Goal: Download file/media: Download file/media

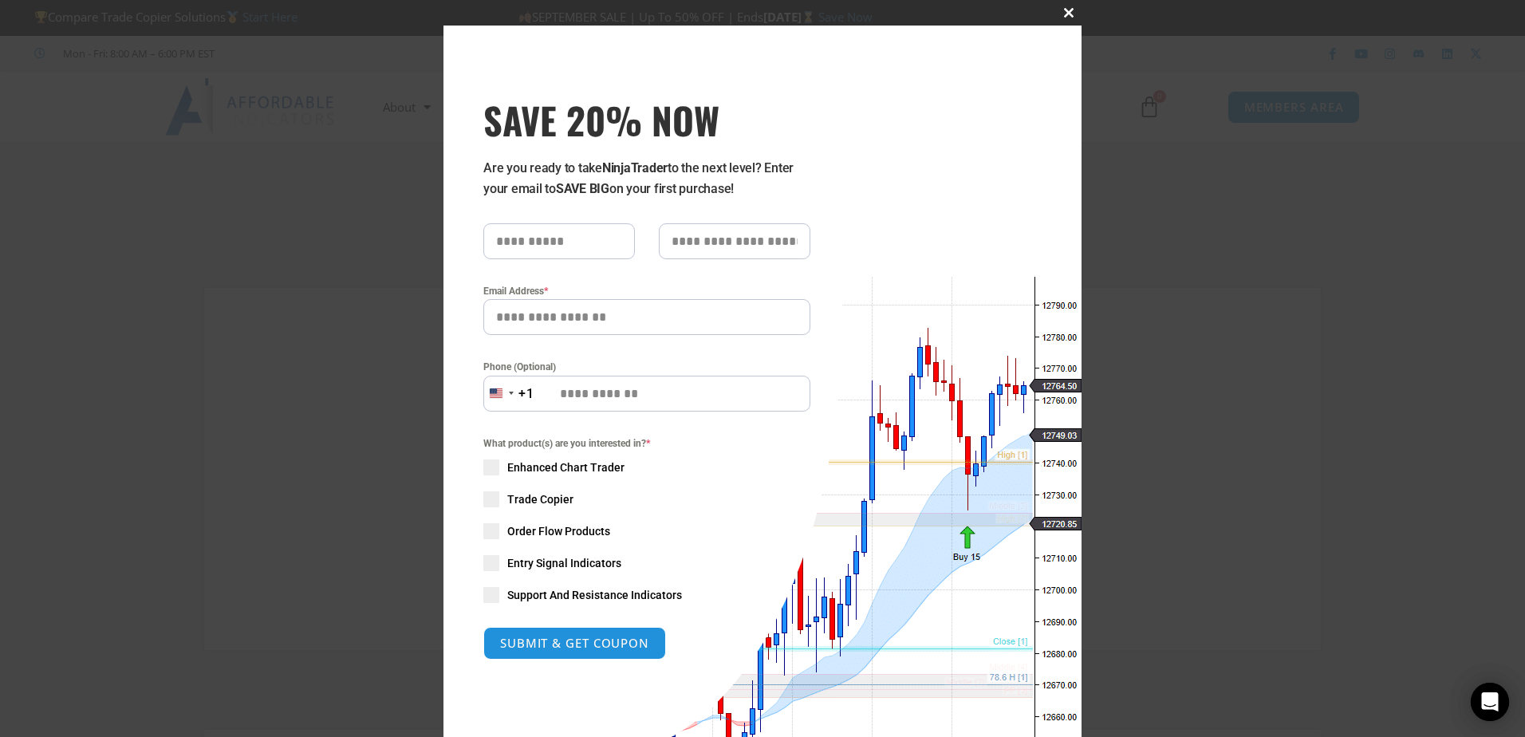
click at [1064, 12] on span "SAVE 20% NOW popup" at bounding box center [1069, 13] width 26 height 10
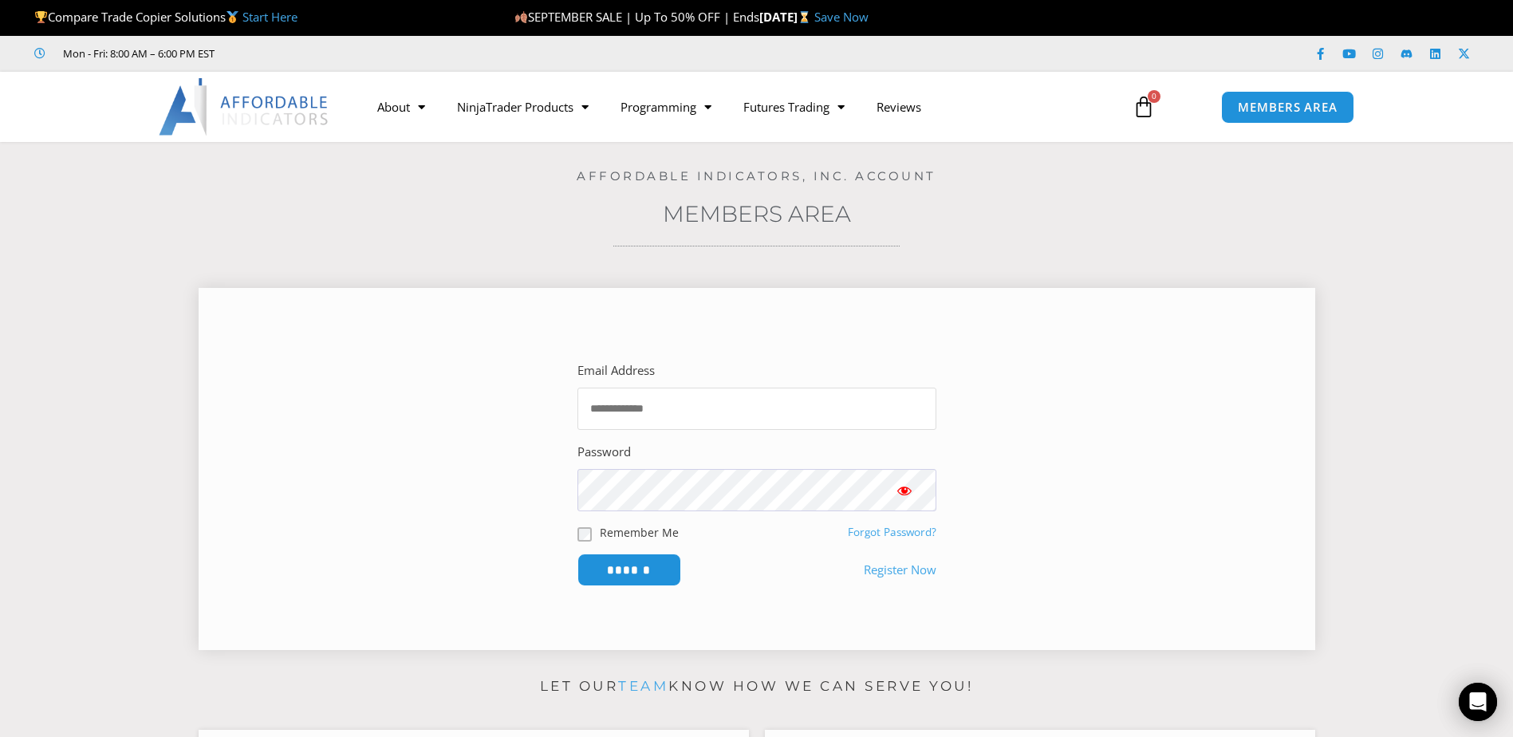
click at [603, 408] on input "Email Address" at bounding box center [757, 409] width 359 height 42
type input "**********"
click at [663, 574] on input "******" at bounding box center [628, 570] width 109 height 34
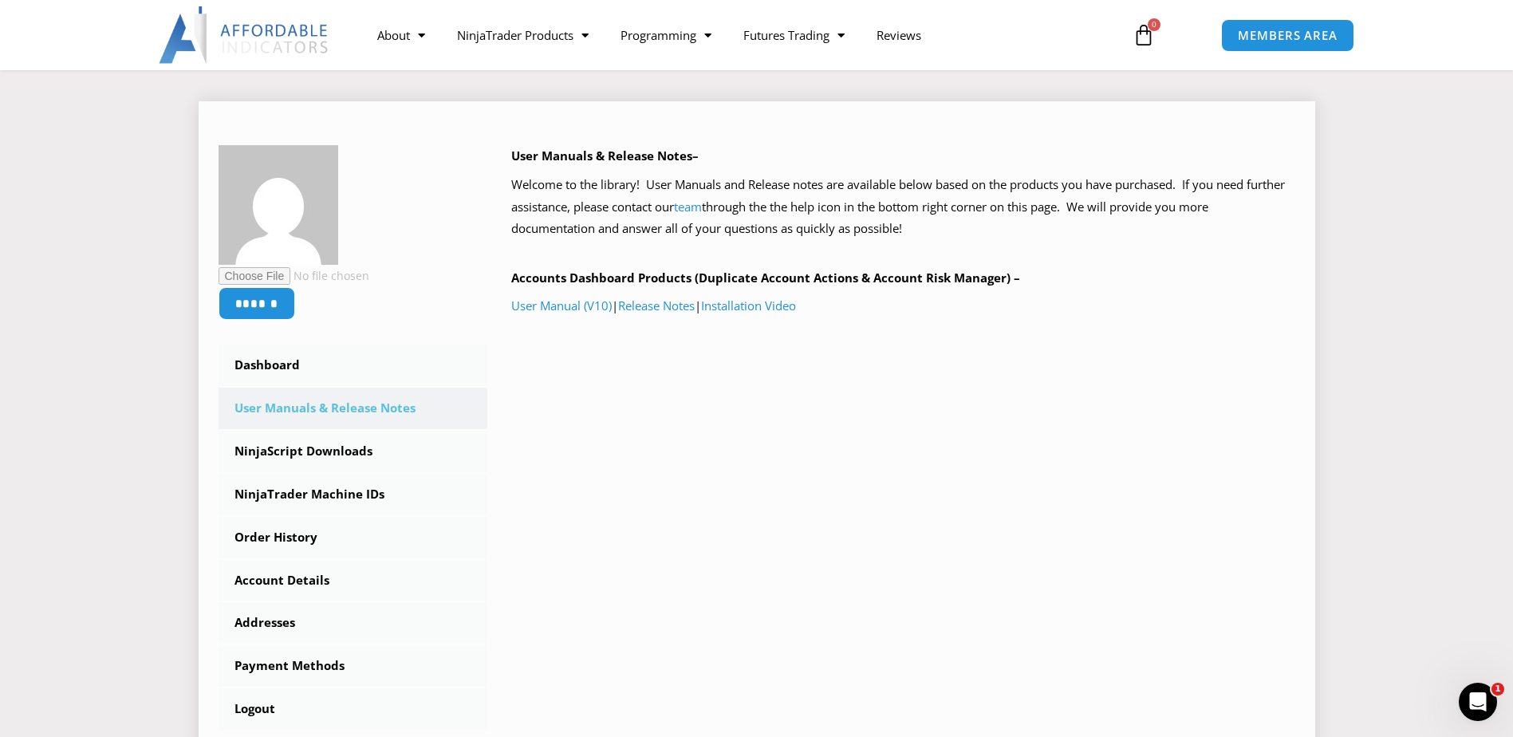
scroll to position [160, 0]
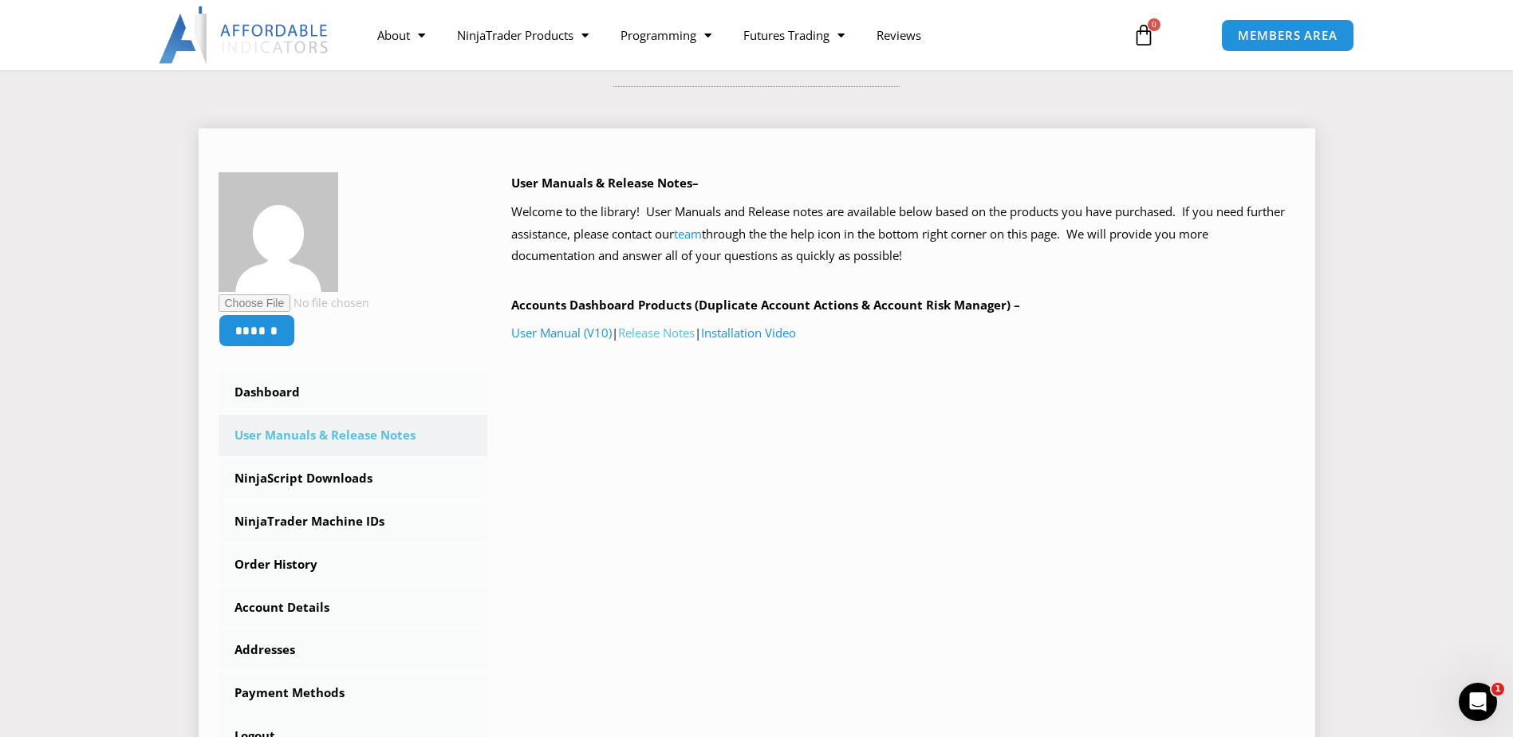
click at [674, 337] on link "Release Notes" at bounding box center [656, 333] width 77 height 16
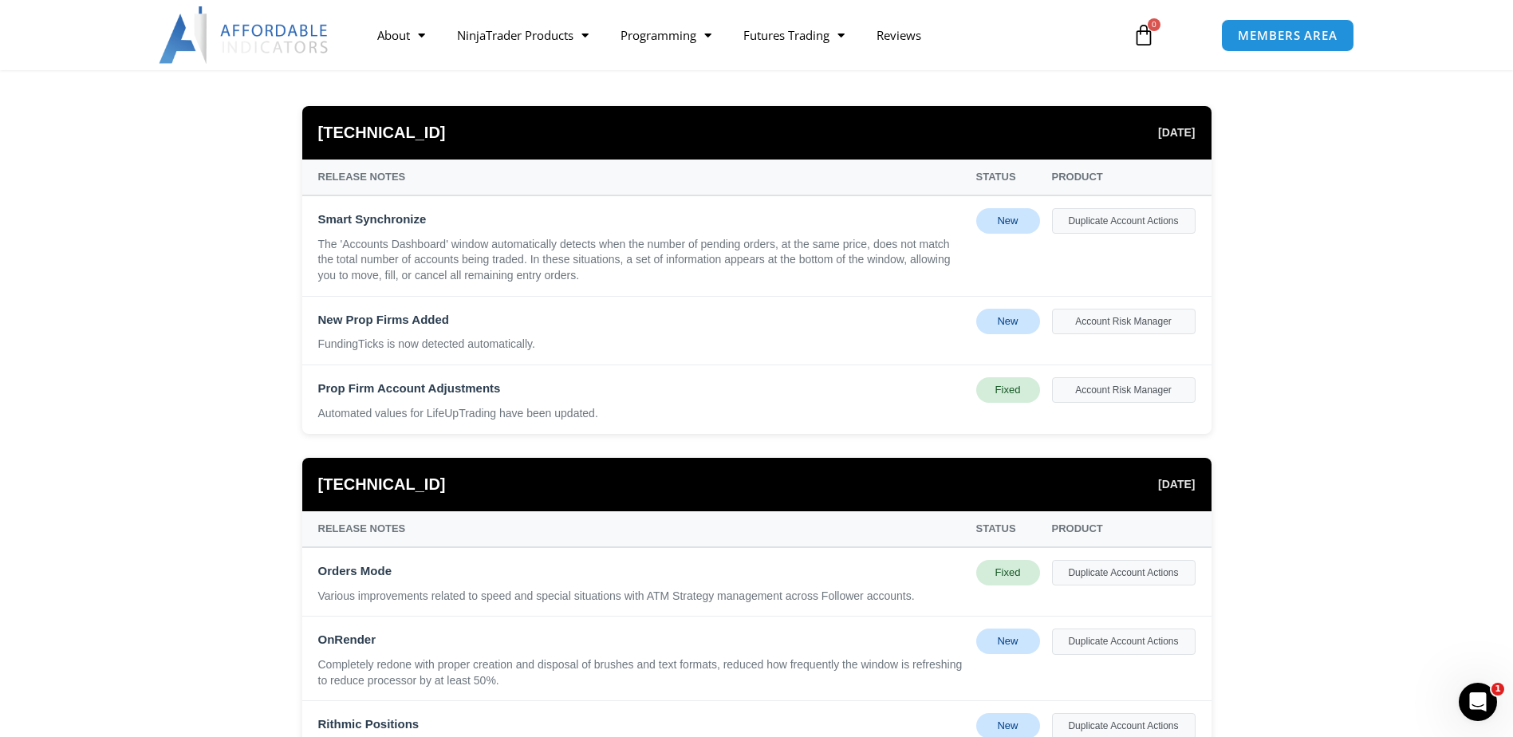
scroll to position [160, 0]
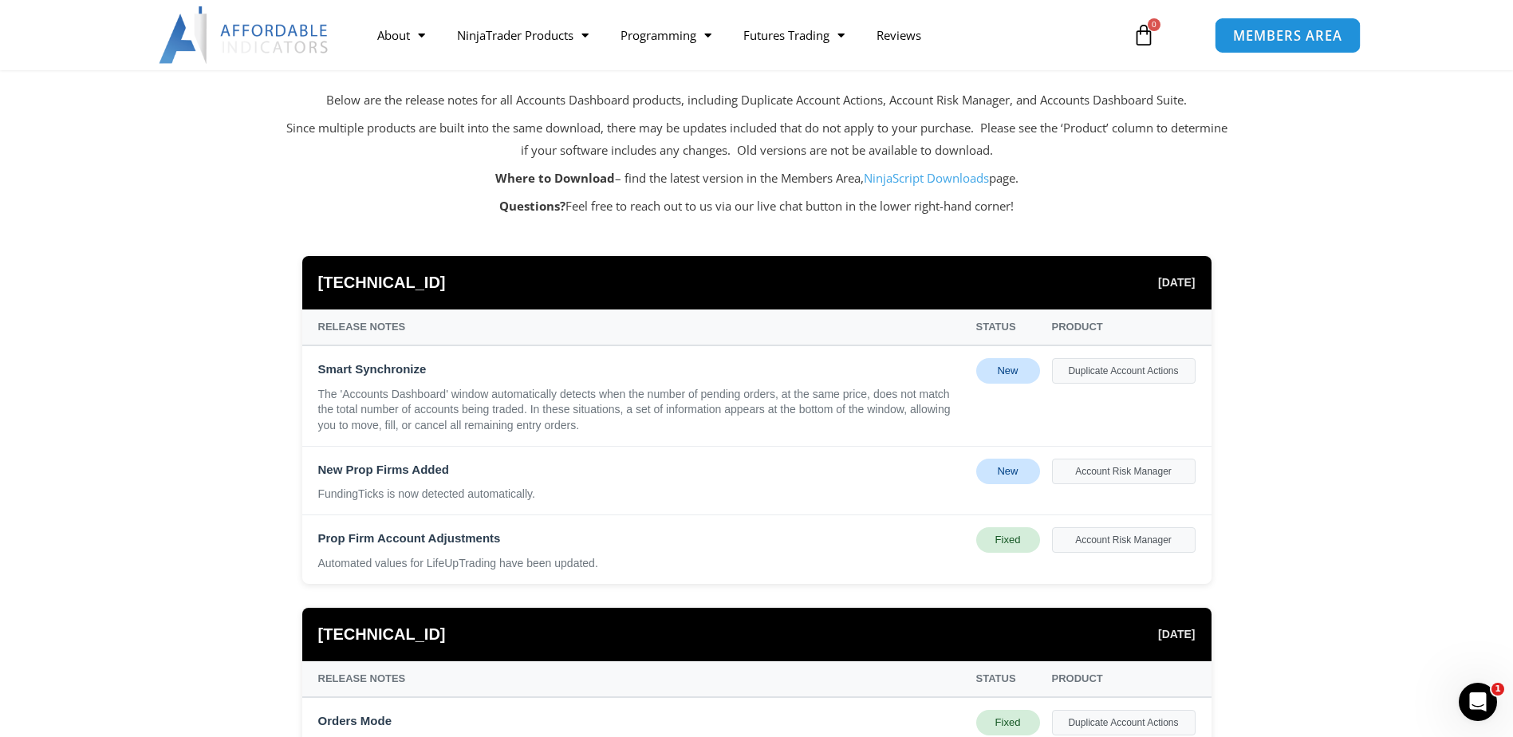
click at [1252, 39] on span "MEMBERS AREA" at bounding box center [1287, 36] width 109 height 14
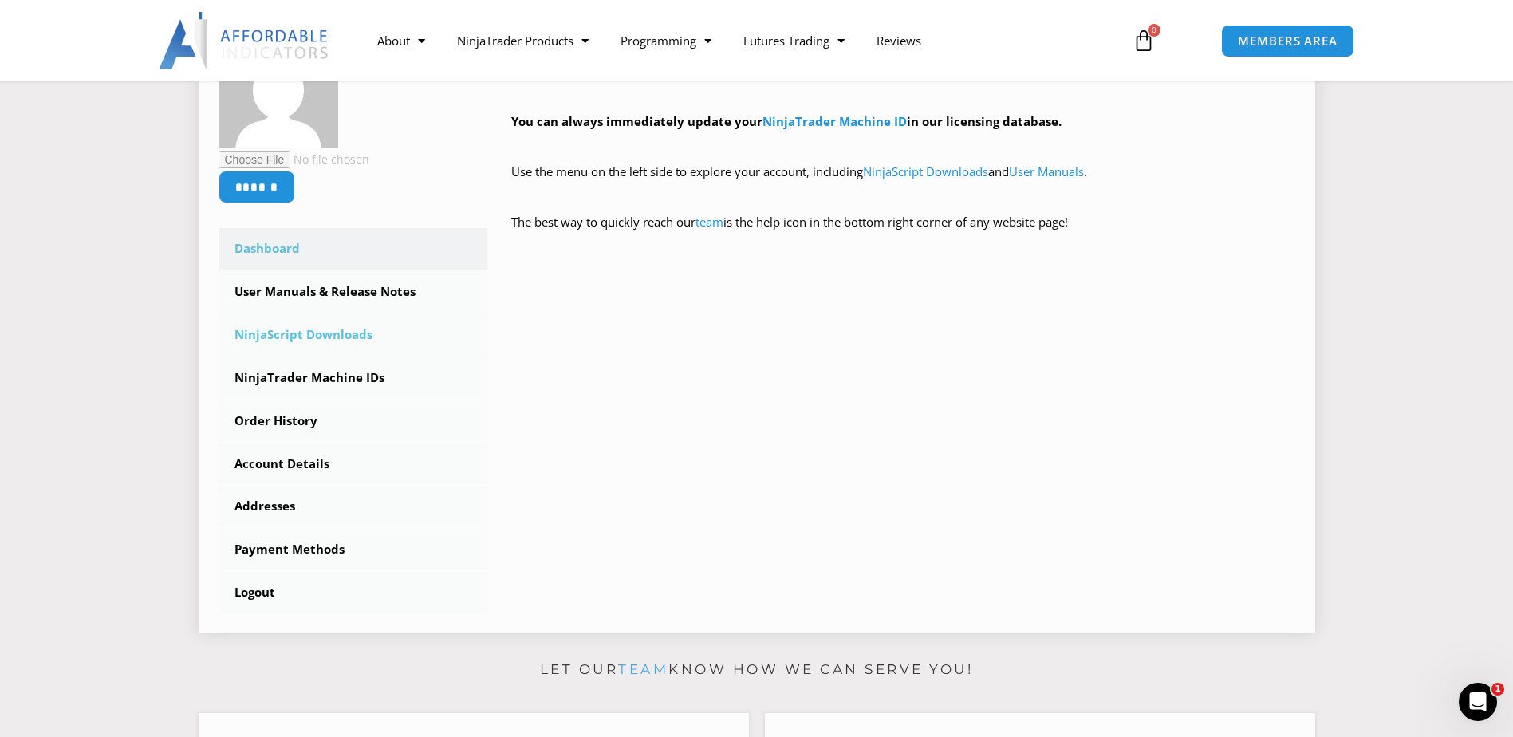
click at [309, 335] on link "NinjaScript Downloads" at bounding box center [354, 334] width 270 height 41
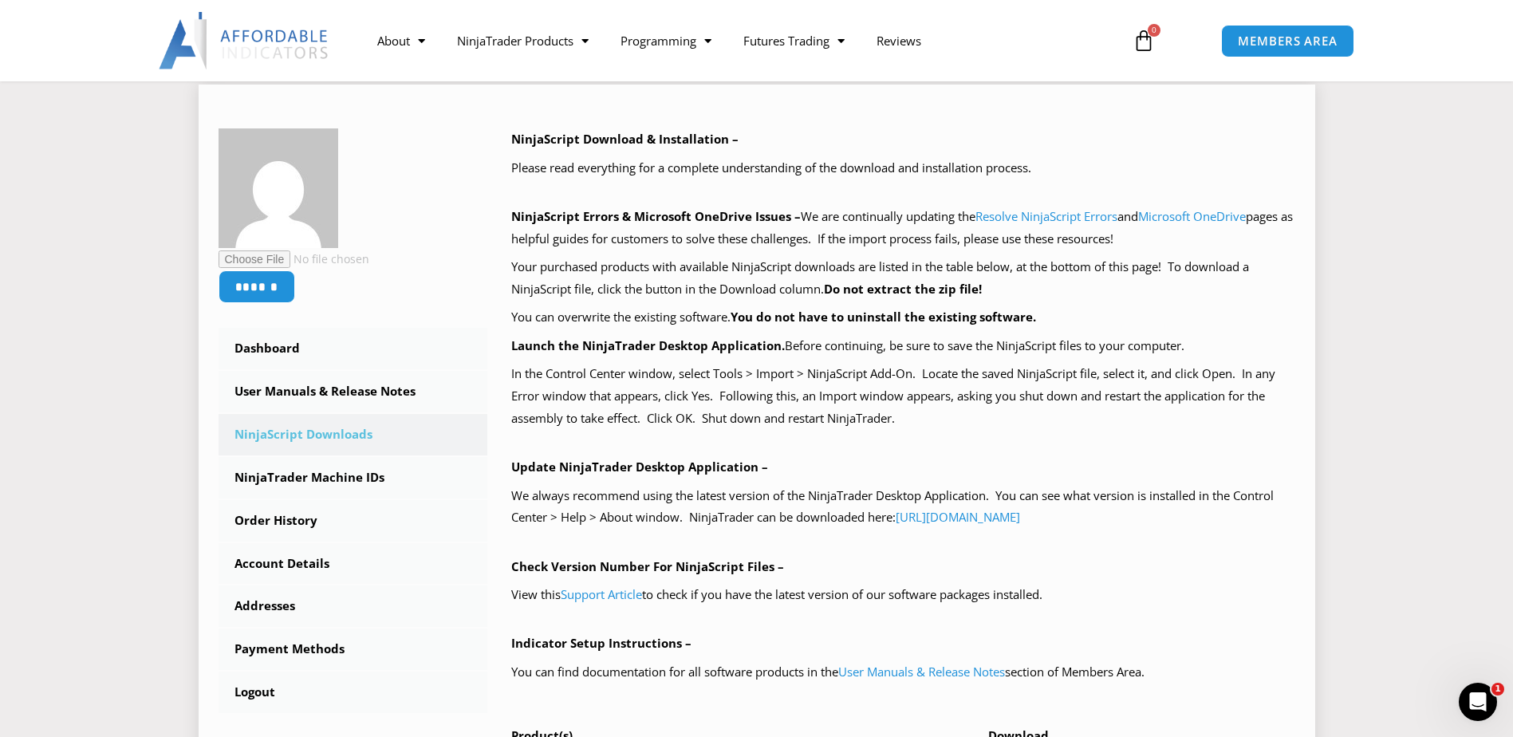
scroll to position [239, 0]
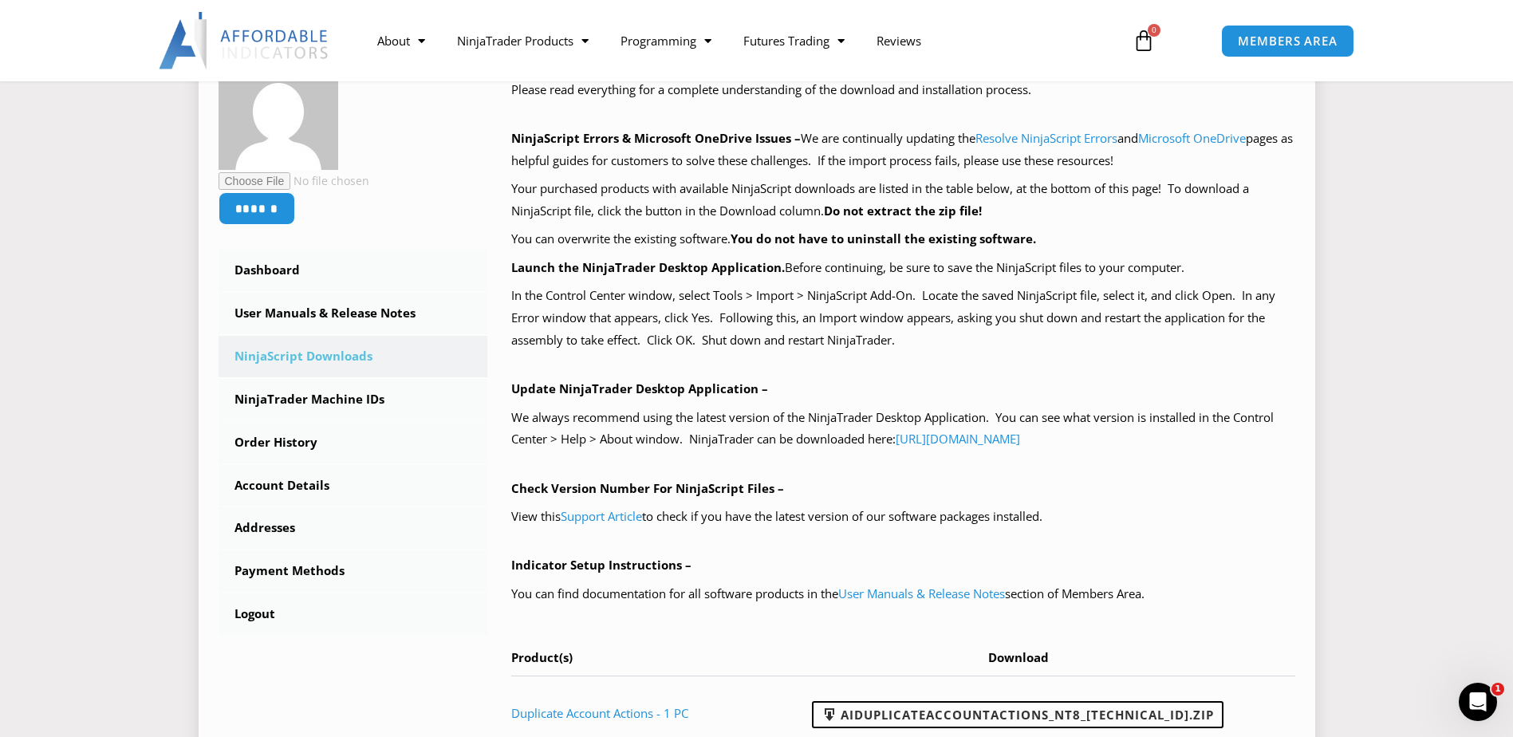
scroll to position [319, 0]
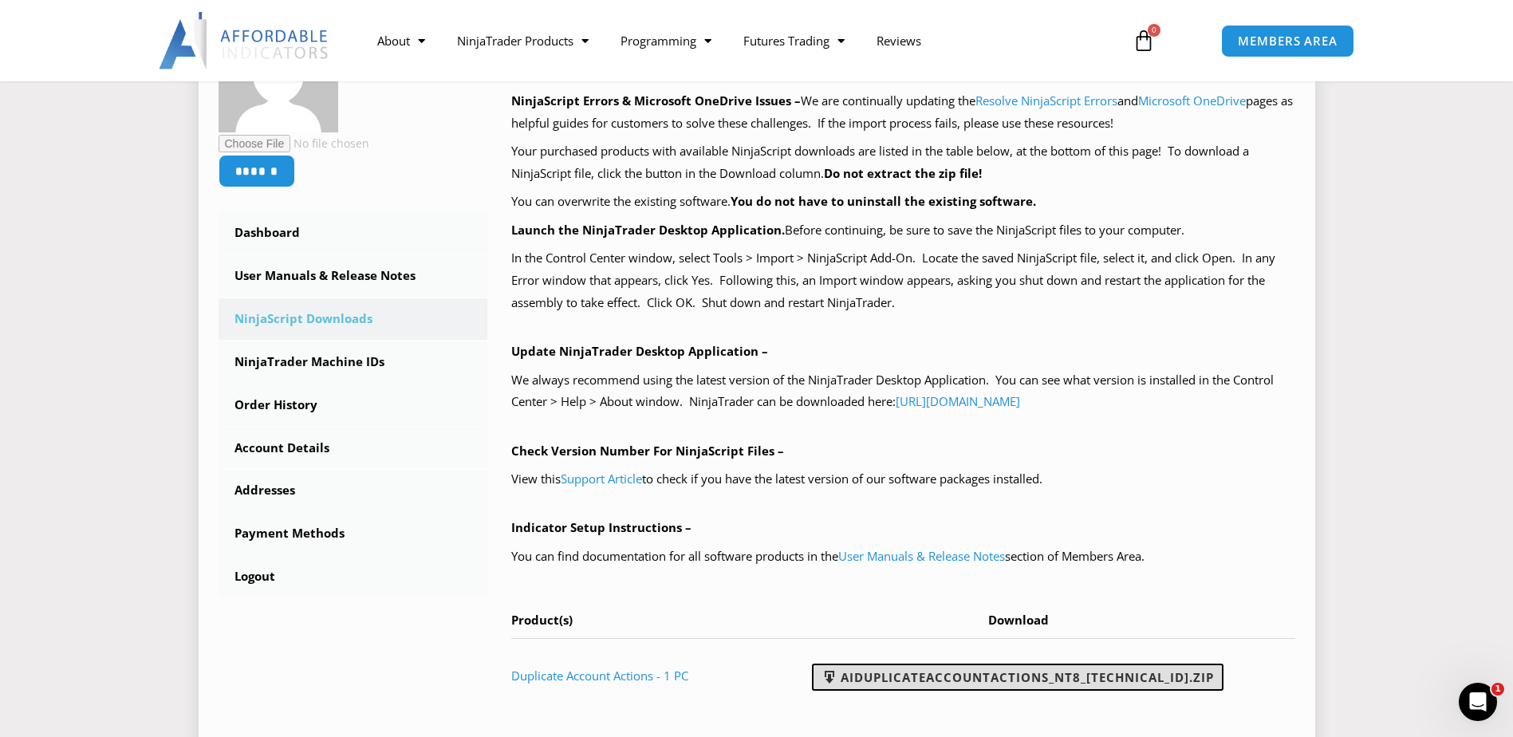
click at [1010, 681] on link "AIDuplicateAccountActions_NT8_[TECHNICAL_ID].zip" at bounding box center [1018, 677] width 412 height 27
